Goal: Information Seeking & Learning: Learn about a topic

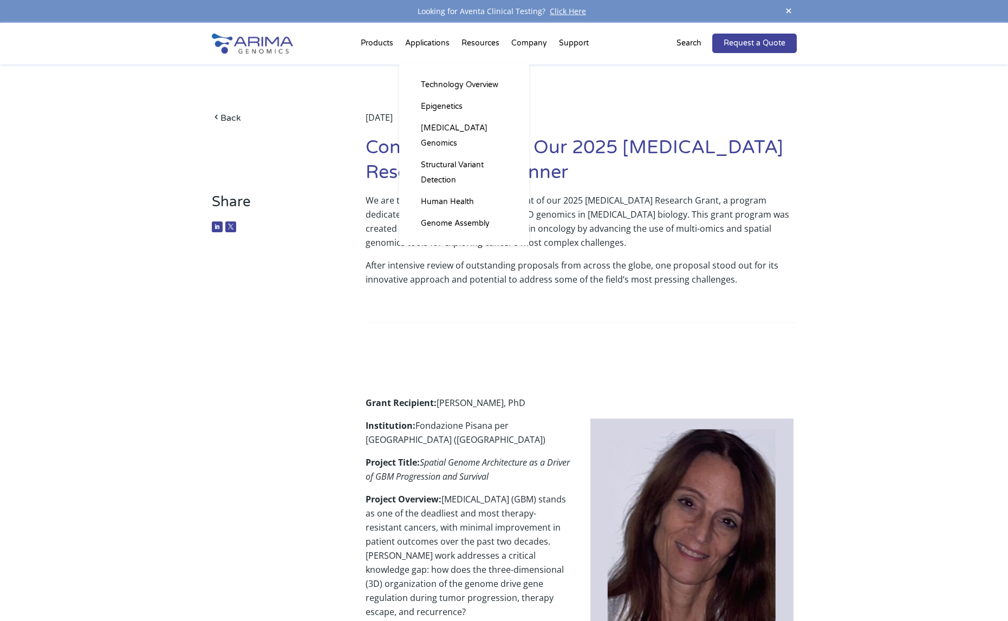
click at [433, 47] on li "Applications Technology Overview Epigenetics [MEDICAL_DATA] Genomics Structural…" at bounding box center [427, 45] width 56 height 37
click at [434, 85] on link "Technology Overview" at bounding box center [464, 85] width 108 height 22
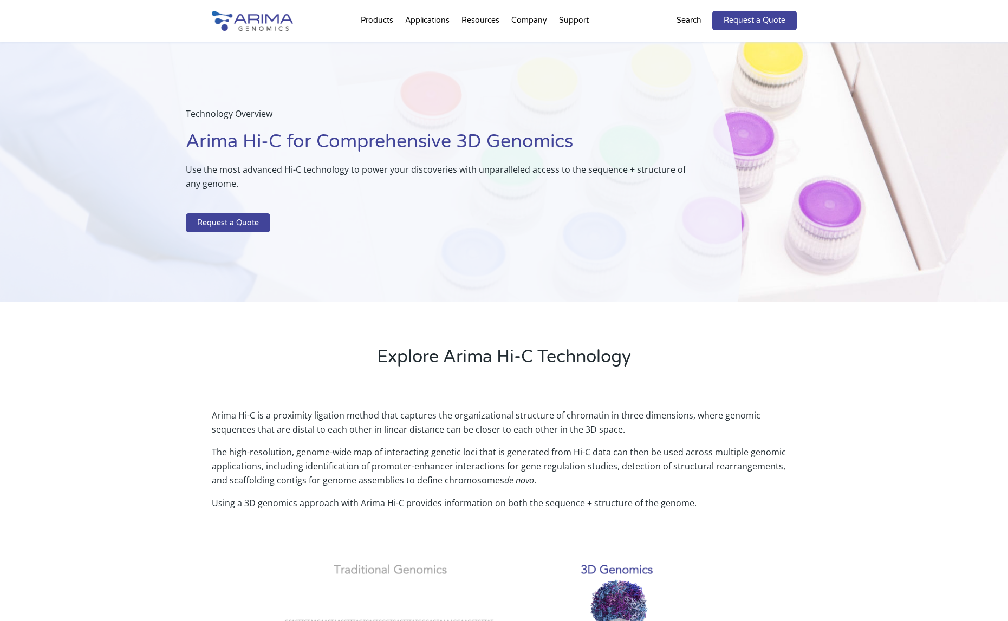
click at [501, 417] on p "Arima Hi-C is a proximity ligation method that captures the organizational stru…" at bounding box center [504, 426] width 585 height 37
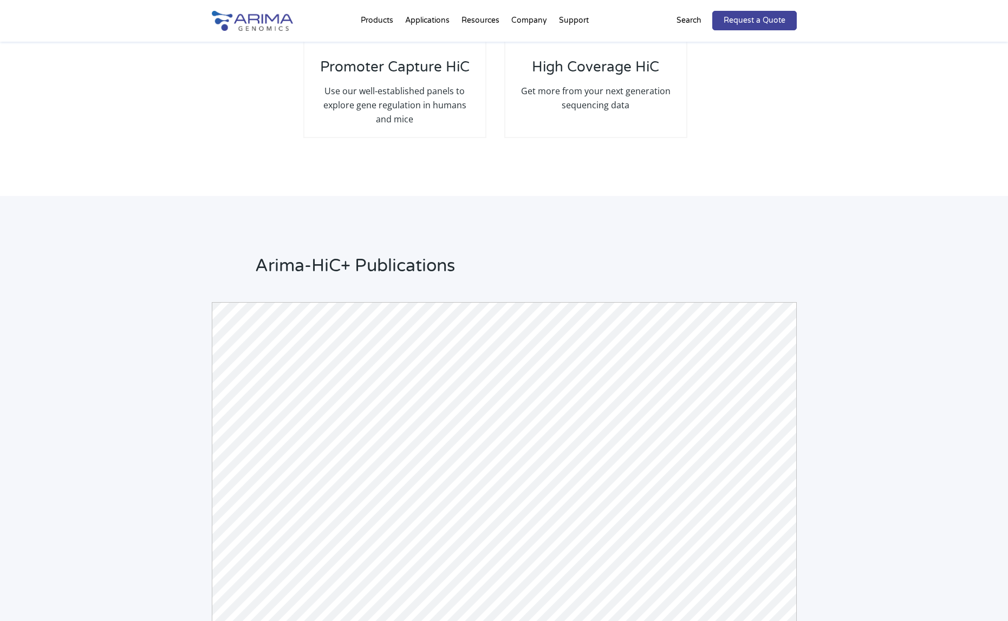
scroll to position [2301, 0]
